Goal: Task Accomplishment & Management: Complete application form

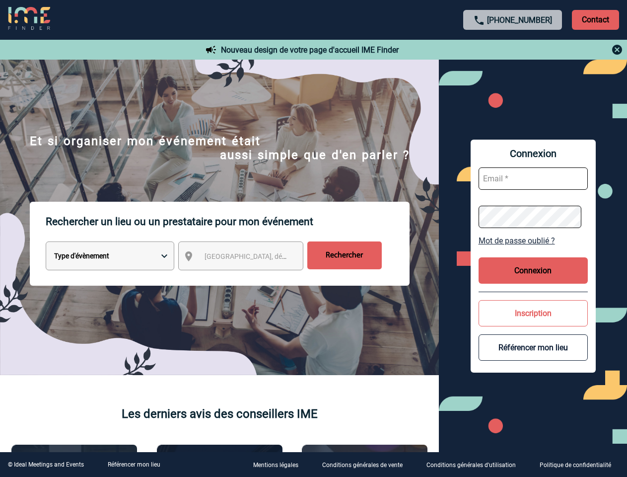
click at [313, 238] on p "Rechercher un lieu ou un prestataire pour mon événement" at bounding box center [228, 222] width 364 height 40
click at [595, 19] on p "Contact" at bounding box center [595, 20] width 47 height 20
click at [513, 50] on div at bounding box center [513, 50] width 221 height 12
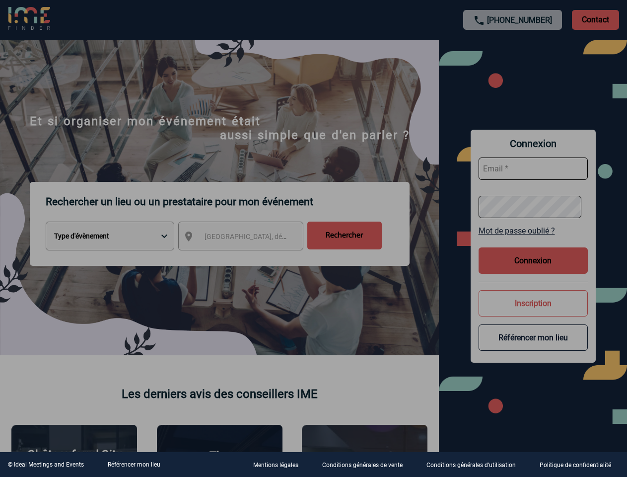
click at [250, 258] on div at bounding box center [313, 238] width 627 height 477
click at [533, 240] on div at bounding box center [313, 238] width 627 height 477
click at [533, 270] on div at bounding box center [313, 238] width 627 height 477
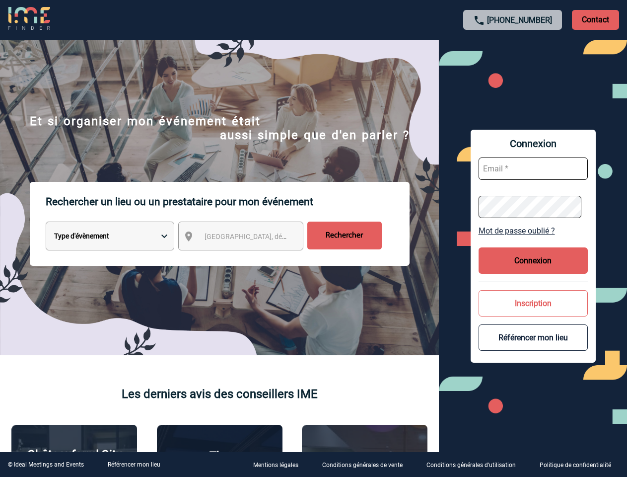
click at [533, 313] on button "Inscription" at bounding box center [533, 303] width 109 height 26
click at [533, 347] on button "Référencer mon lieu" at bounding box center [533, 337] width 109 height 26
click at [134, 464] on link "Référencer mon lieu" at bounding box center [134, 464] width 53 height 7
